Goal: Task Accomplishment & Management: Use online tool/utility

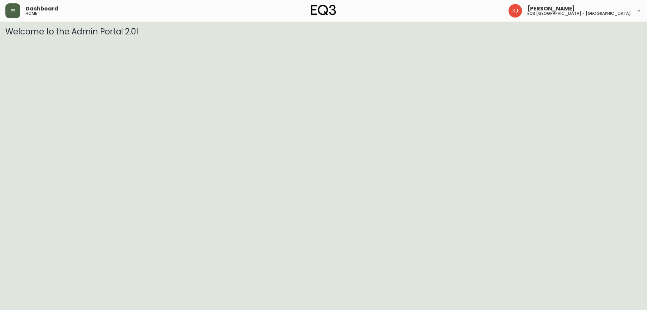
click at [10, 10] on button "button" at bounding box center [12, 10] width 15 height 15
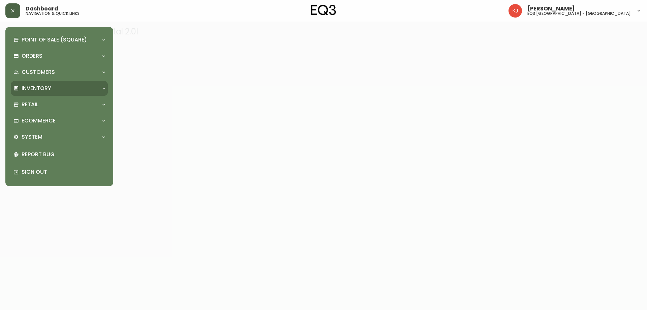
click at [53, 87] on div "Inventory" at bounding box center [55, 88] width 85 height 7
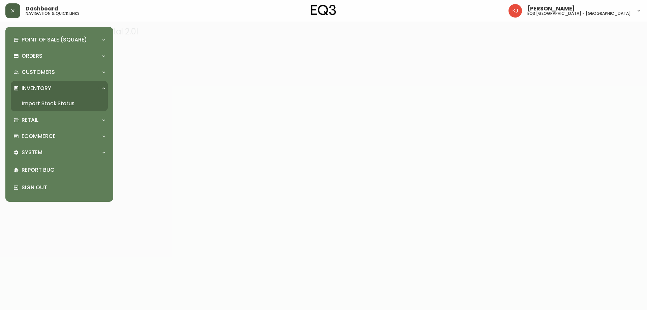
click at [55, 98] on link "Import Stock Status" at bounding box center [59, 104] width 97 height 16
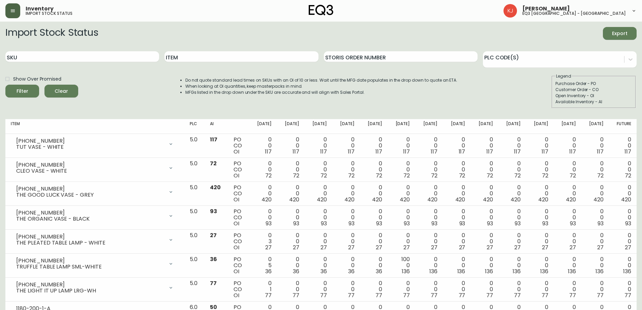
click at [130, 49] on div "SKU" at bounding box center [82, 57] width 154 height 22
click at [129, 56] on input "SKU" at bounding box center [82, 56] width 154 height 11
paste input "[PHONE_NUMBER]"
click at [5, 85] on button "Filter" at bounding box center [22, 91] width 34 height 13
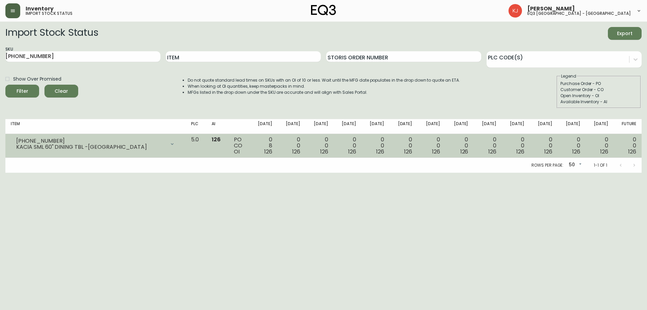
click at [203, 155] on td "5.0" at bounding box center [196, 146] width 21 height 24
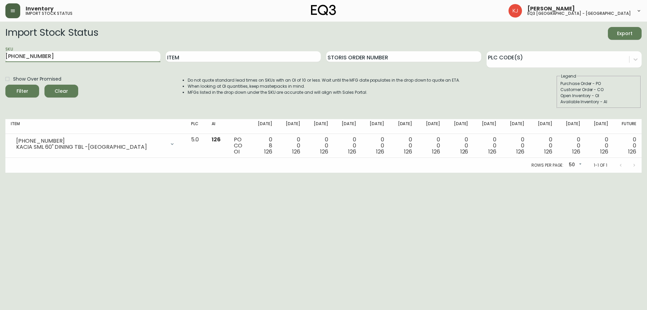
drag, startPoint x: 81, startPoint y: 57, endPoint x: 0, endPoint y: 50, distance: 80.9
click at [0, 50] on main "Import Stock Status Export SKU [PHONE_NUMBER] Item Storis Order Number PLC Code…" at bounding box center [323, 97] width 647 height 151
paste input "34"
type input "[PHONE_NUMBER]"
click at [5, 85] on button "Filter" at bounding box center [22, 91] width 34 height 13
